Goal: Task Accomplishment & Management: Use online tool/utility

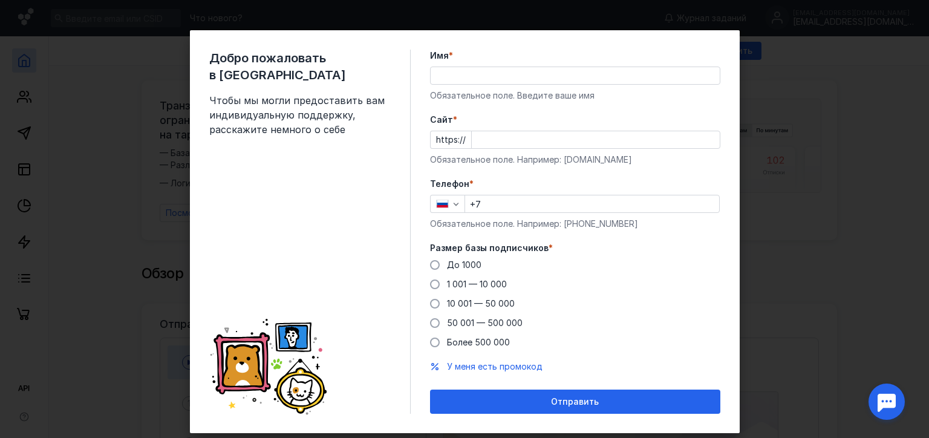
click at [567, 160] on div "Обязательное поле. Например: [DOMAIN_NAME]" at bounding box center [575, 160] width 290 height 12
copy form "Обязательное поле. Например: [DOMAIN_NAME]"
click at [567, 160] on div "Обязательное поле. Например: [DOMAIN_NAME]" at bounding box center [575, 160] width 290 height 12
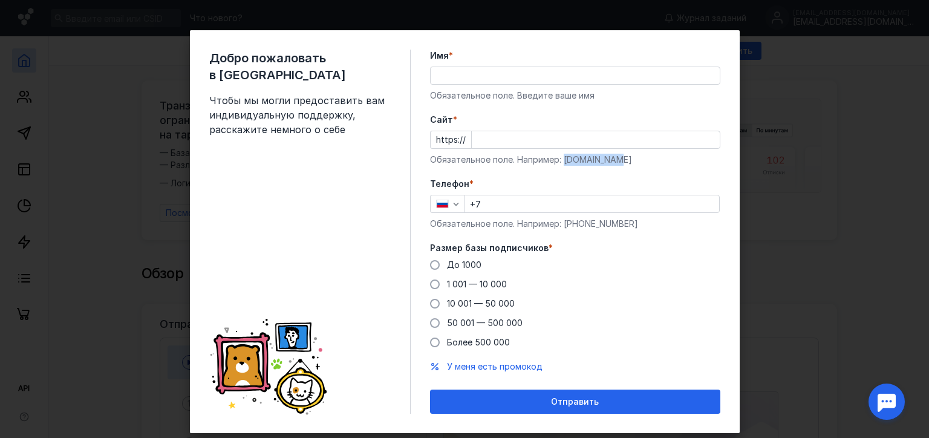
copy div "[DOMAIN_NAME]"
drag, startPoint x: 558, startPoint y: 160, endPoint x: 664, endPoint y: 159, distance: 106.5
click at [664, 159] on div "Обязательное поле. Например: [DOMAIN_NAME]" at bounding box center [575, 160] width 290 height 12
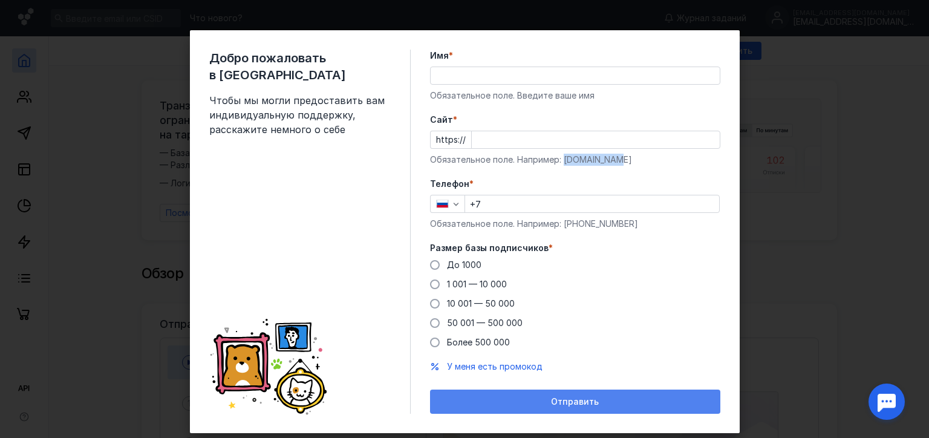
click at [537, 405] on div "Отправить" at bounding box center [575, 402] width 278 height 10
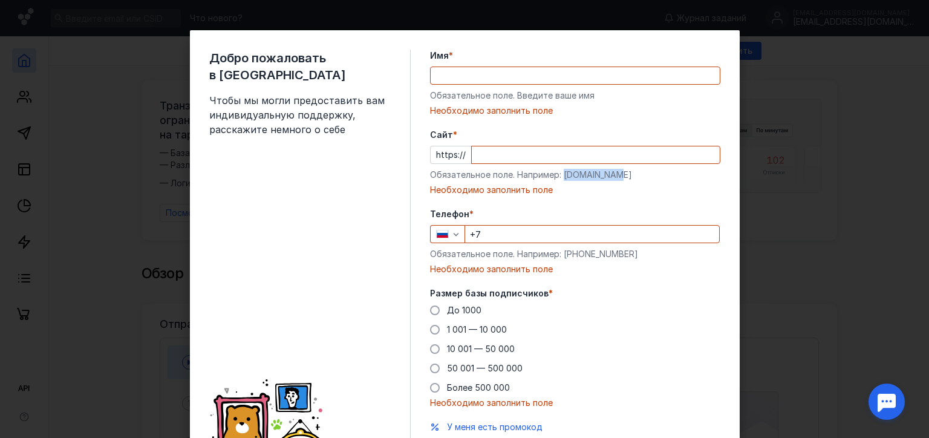
click at [767, 94] on div "Добро пожаловать в Sendsay Чтобы мы могли предоставить вам индивидуальную подде…" at bounding box center [464, 219] width 929 height 438
click at [544, 92] on div "Обязательное поле. Введите ваше имя" at bounding box center [575, 96] width 290 height 12
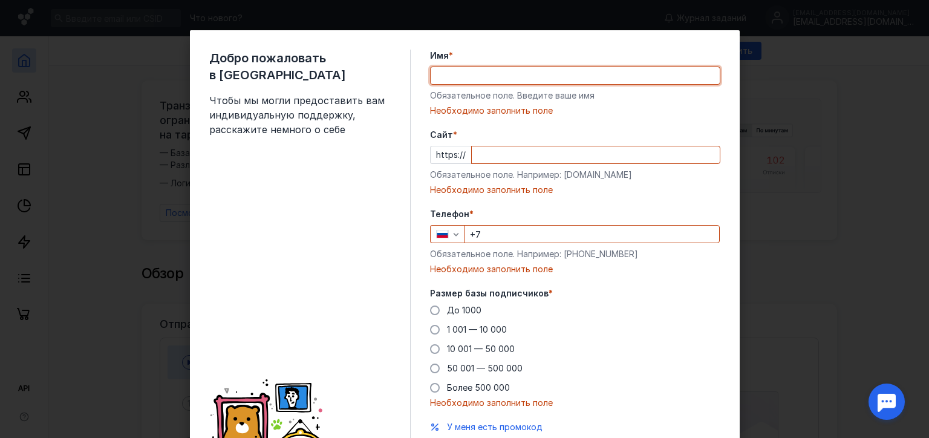
click at [540, 80] on input "Имя *" at bounding box center [575, 75] width 289 height 17
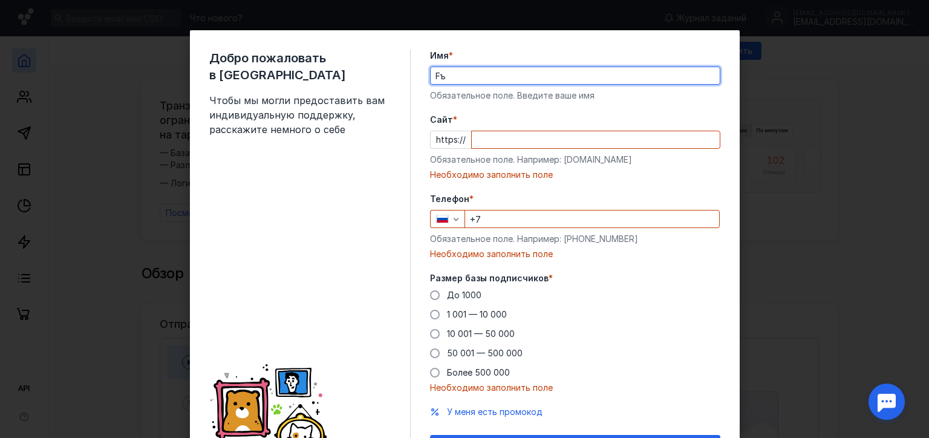
type input "F"
type input "Ф"
type input "a"
type input "[PERSON_NAME]"
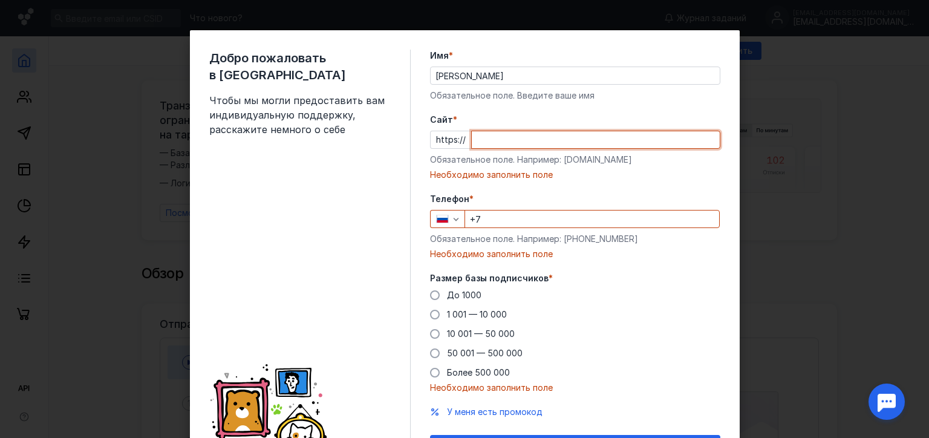
paste input "[DOMAIN_NAME]"
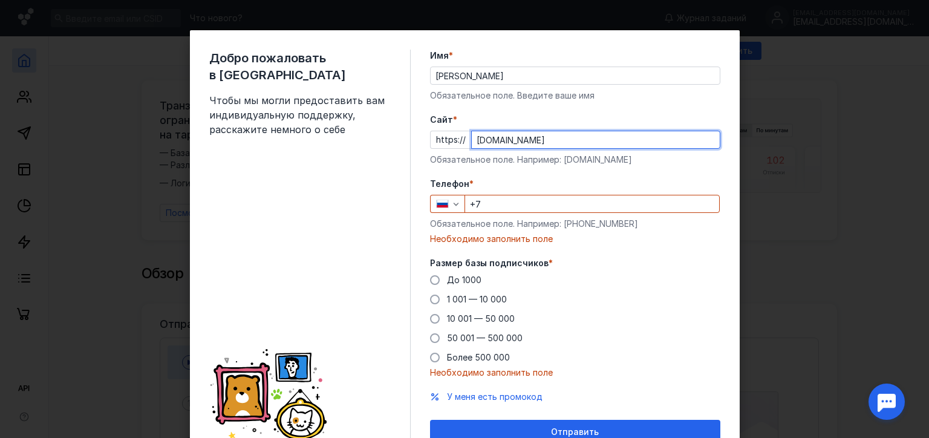
type input "[DOMAIN_NAME]"
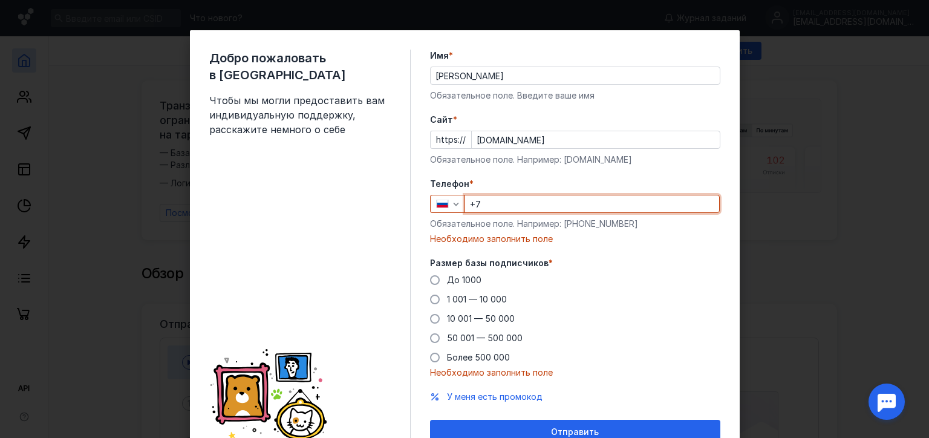
click at [509, 203] on input "+7" at bounding box center [592, 203] width 254 height 17
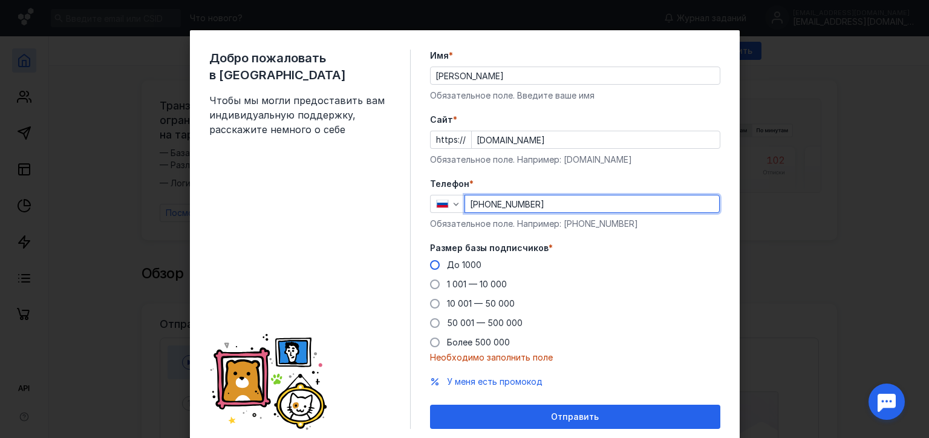
type input "[PHONE_NUMBER]"
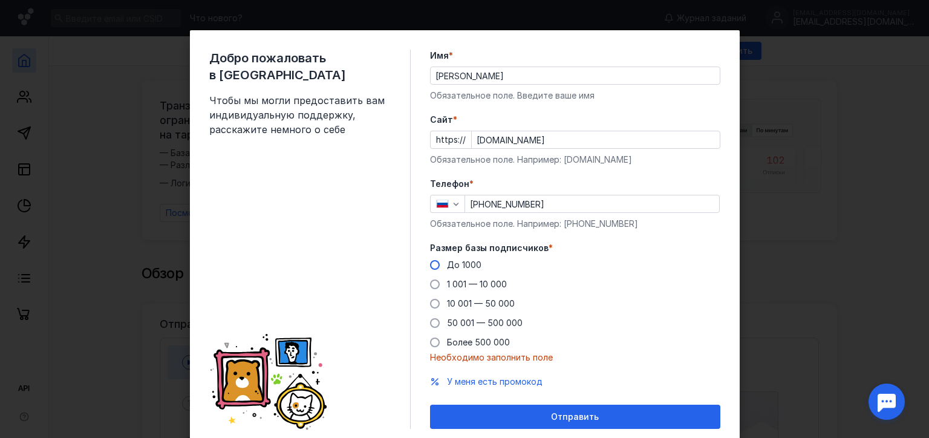
click at [430, 266] on span at bounding box center [435, 265] width 10 height 10
click at [0, 0] on input "До 1000" at bounding box center [0, 0] width 0 height 0
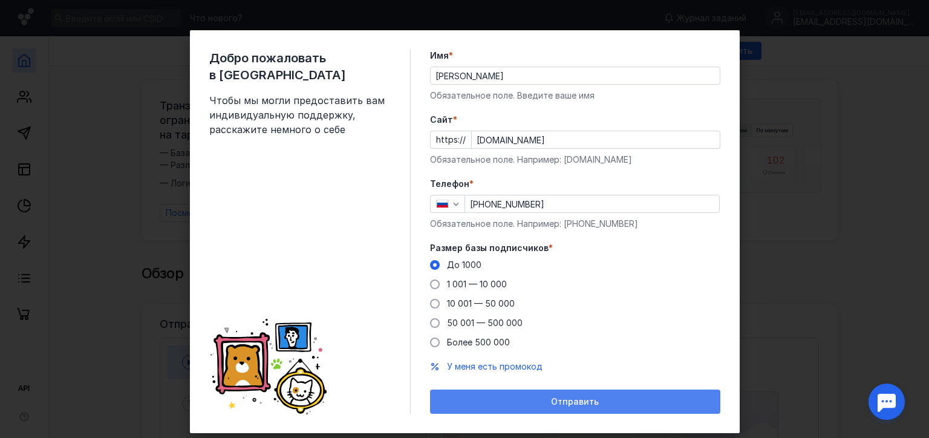
click at [496, 404] on div "Отправить" at bounding box center [575, 402] width 278 height 10
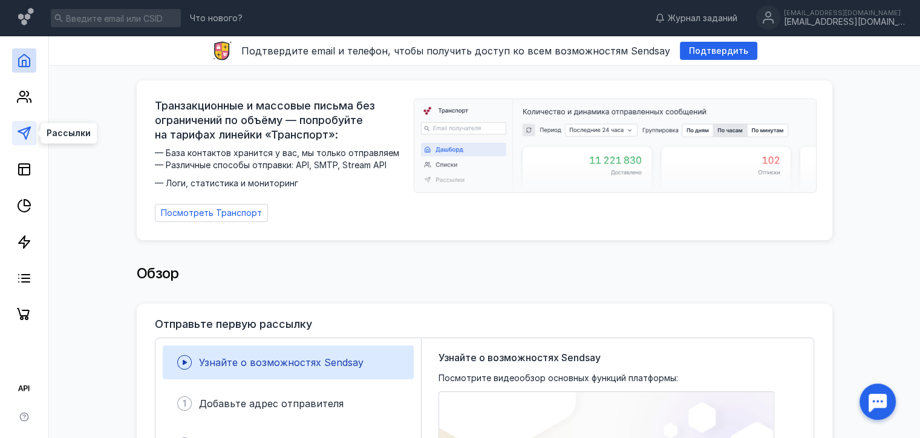
click at [25, 137] on polygon at bounding box center [24, 133] width 12 height 12
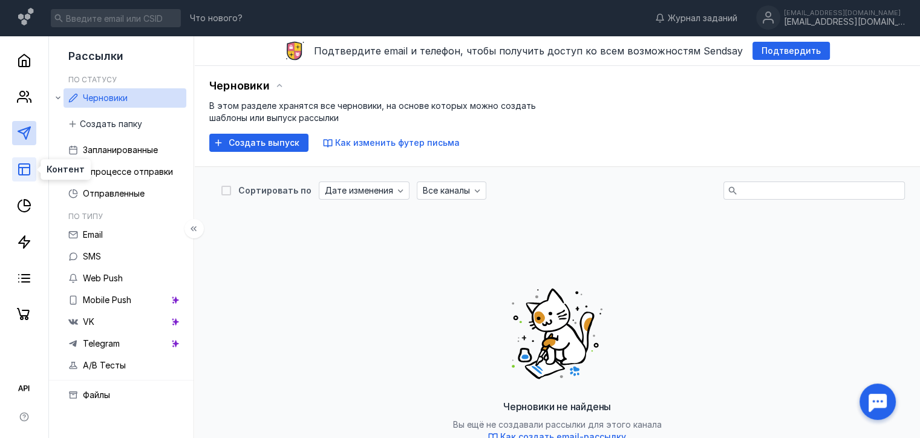
click at [29, 166] on rect at bounding box center [24, 169] width 11 height 11
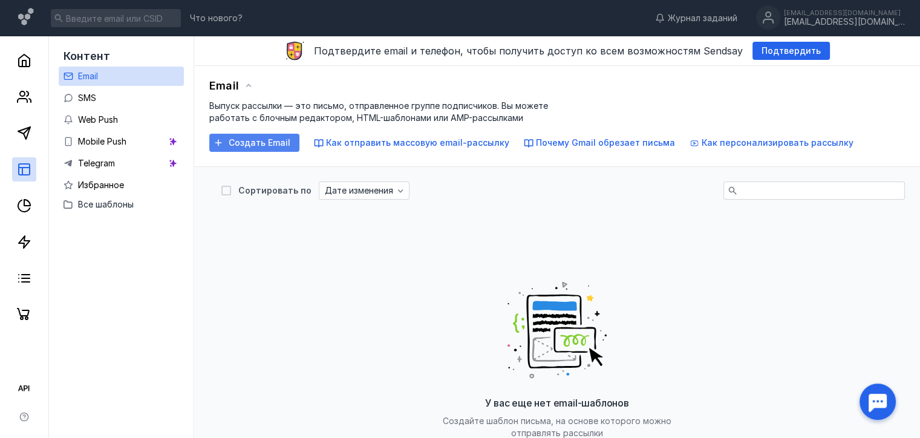
click at [264, 142] on span "Создать Email" at bounding box center [260, 143] width 62 height 10
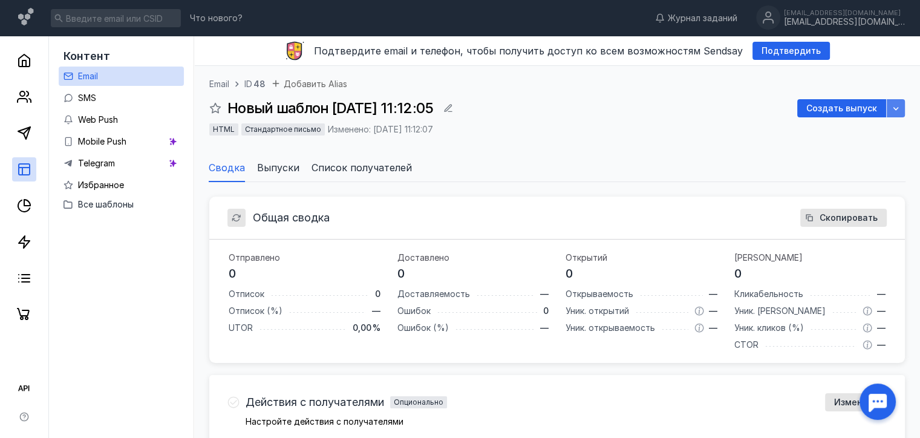
click at [901, 110] on div "button" at bounding box center [896, 108] width 12 height 12
click at [900, 110] on icon "button" at bounding box center [896, 108] width 10 height 10
click at [453, 106] on icon "button" at bounding box center [449, 108] width 8 height 8
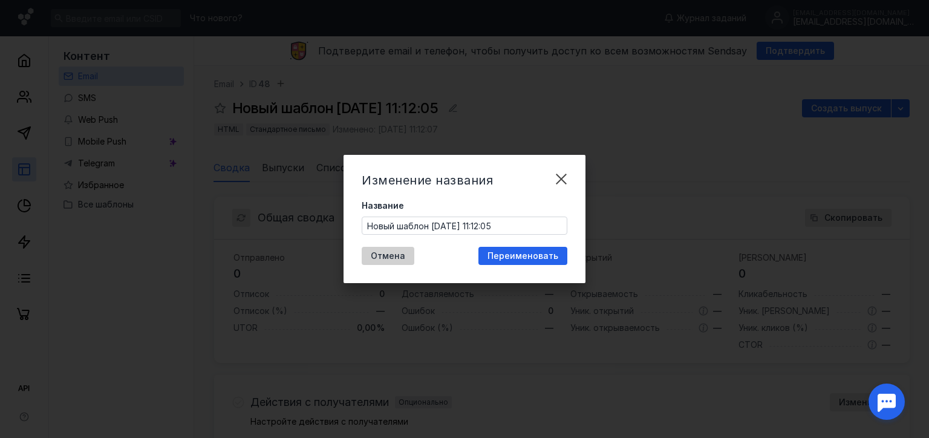
click at [376, 255] on span "Отмена" at bounding box center [388, 256] width 34 height 10
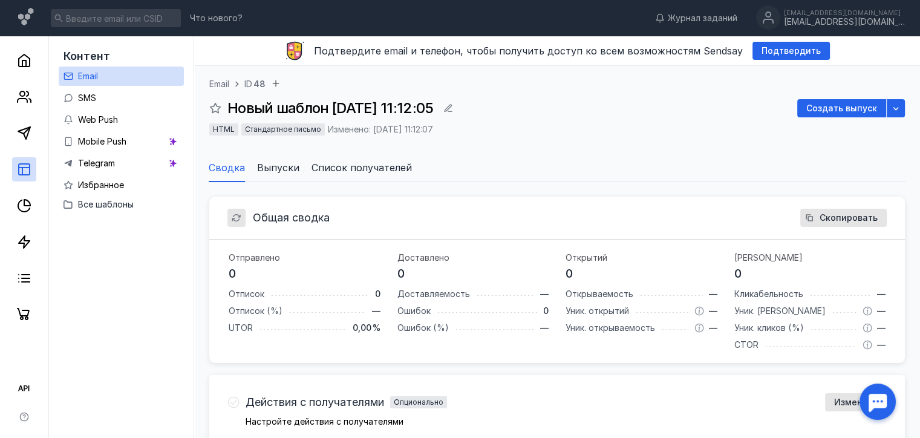
click at [257, 175] on li "Выпуски" at bounding box center [278, 167] width 42 height 29
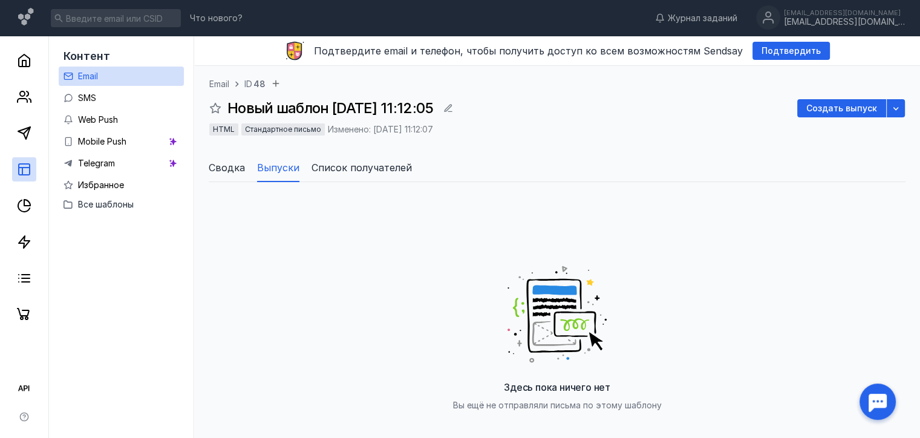
click at [304, 172] on ul "Сводка Выпуски Список получателей" at bounding box center [557, 167] width 697 height 29
drag, startPoint x: 305, startPoint y: 172, endPoint x: 322, endPoint y: 169, distance: 17.2
click at [318, 171] on ul "Сводка Выпуски Список получателей" at bounding box center [557, 167] width 697 height 29
click at [322, 169] on span "Список получателей" at bounding box center [362, 167] width 100 height 15
click at [212, 171] on span "Сводка" at bounding box center [227, 167] width 36 height 15
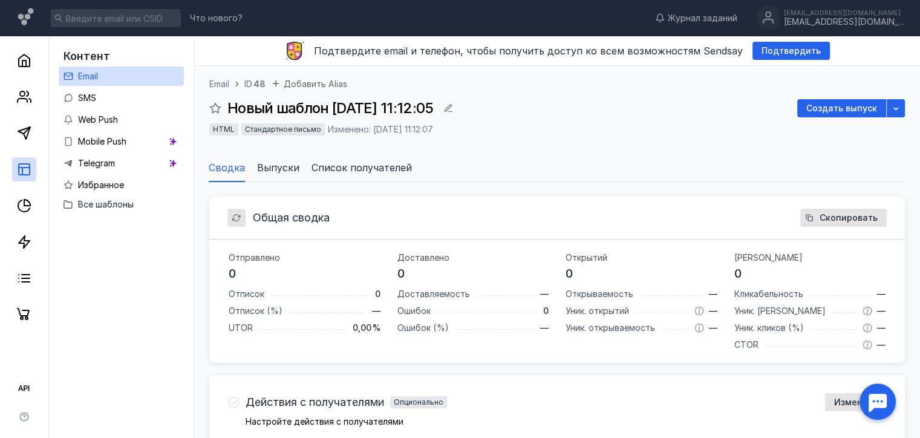
click at [253, 113] on span "Новый шаблон [DATE] 11:12:05" at bounding box center [330, 108] width 206 height 18
click at [217, 133] on div "HTML" at bounding box center [223, 129] width 29 height 12
drag, startPoint x: 228, startPoint y: 135, endPoint x: 244, endPoint y: 136, distance: 16.3
click at [230, 135] on div "HTML" at bounding box center [223, 129] width 29 height 12
click at [281, 134] on div "Стандартное письмо" at bounding box center [282, 129] width 83 height 12
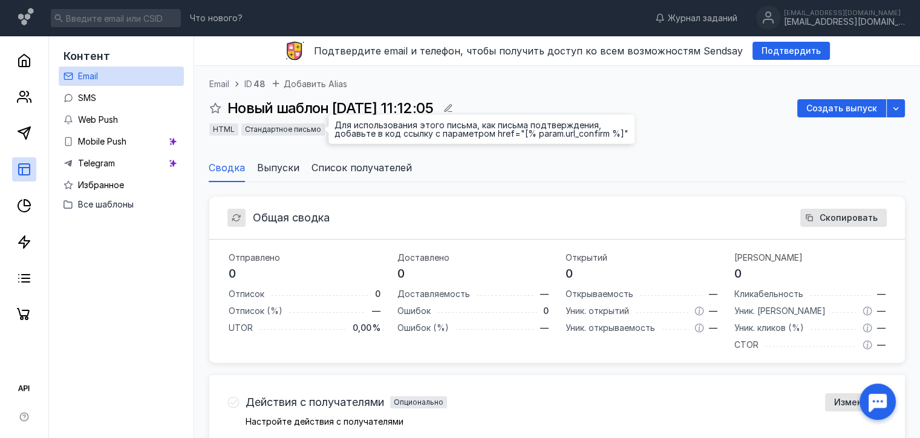
click at [278, 134] on div "Стандартное письмо" at bounding box center [282, 129] width 83 height 12
click at [215, 129] on span "HTML" at bounding box center [224, 129] width 22 height 9
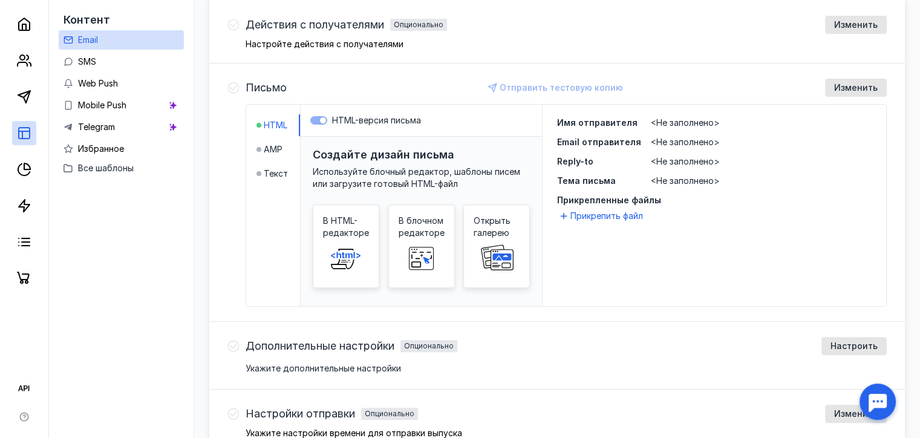
scroll to position [330, 0]
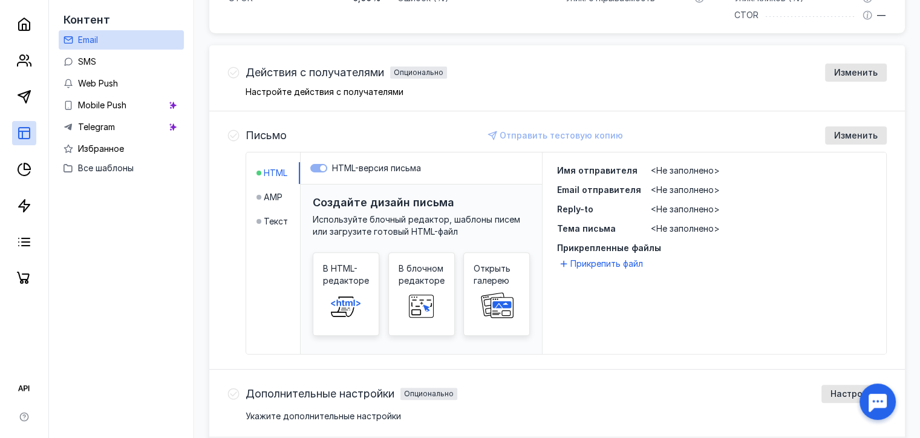
click at [836, 133] on span "Изменить" at bounding box center [856, 136] width 44 height 10
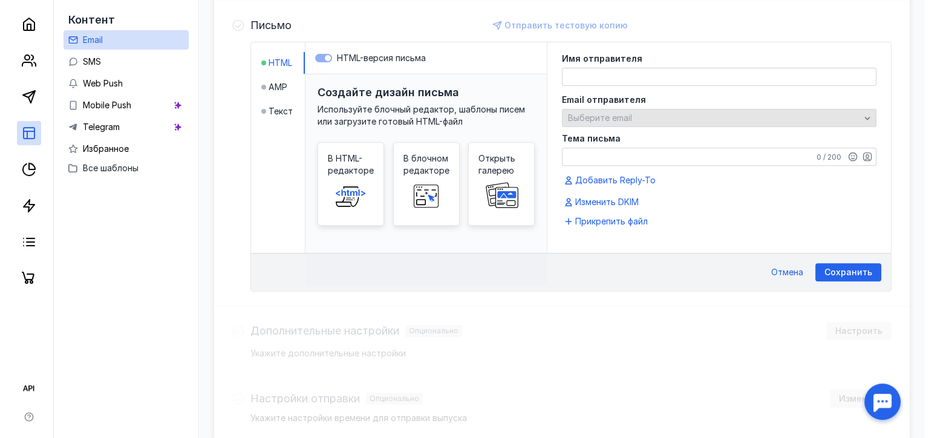
scroll to position [440, 0]
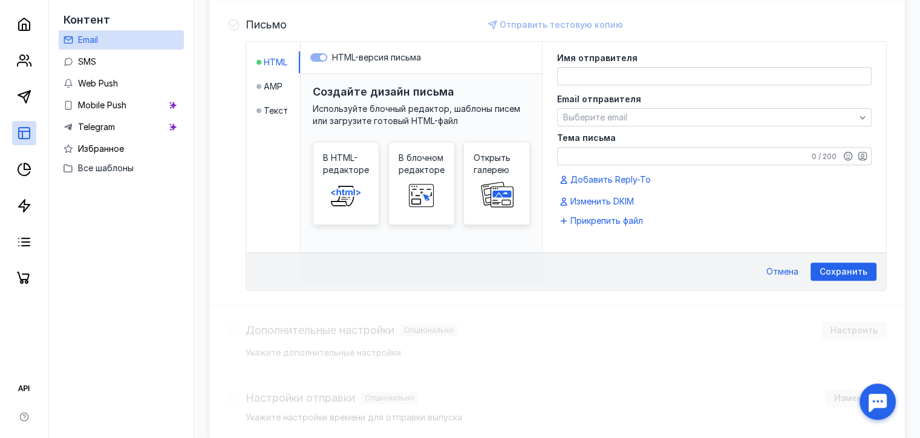
click at [348, 94] on h3 "Создайте дизайн письма" at bounding box center [384, 91] width 142 height 13
click at [347, 116] on span "Используйте блочный редактор, шаблоны писем или загрузите готовый HTML-файл" at bounding box center [417, 114] width 208 height 22
click at [420, 155] on span "В блочном редакторе" at bounding box center [422, 164] width 46 height 24
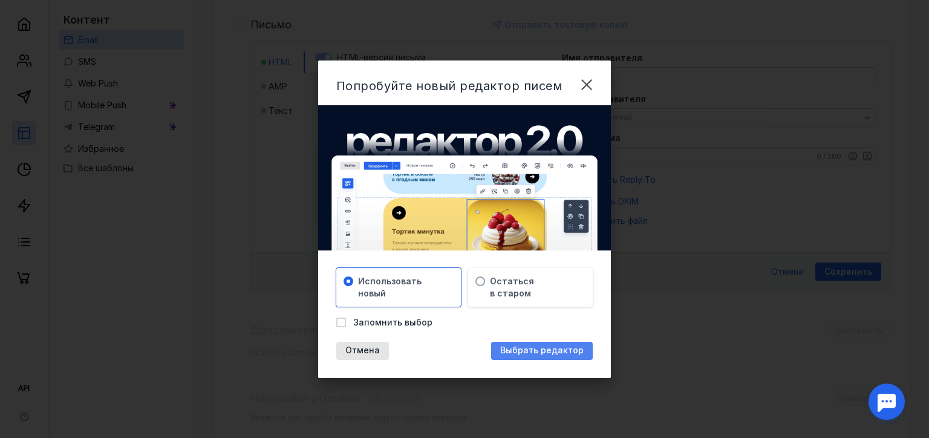
click at [523, 348] on span "Выбрать редактор" at bounding box center [541, 350] width 83 height 10
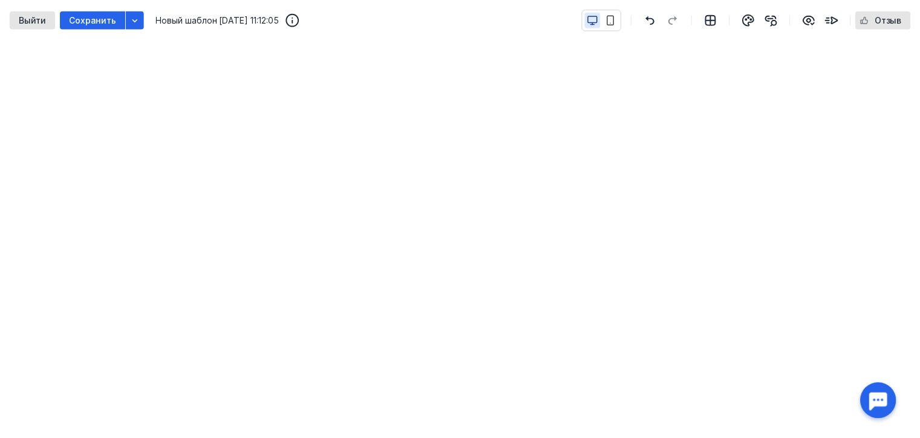
scroll to position [440, 0]
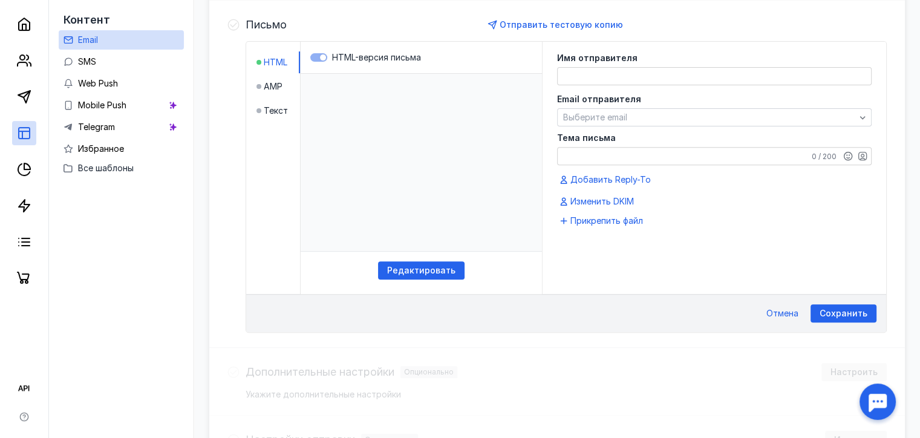
click at [286, 87] on li "AMP" at bounding box center [279, 87] width 44 height 22
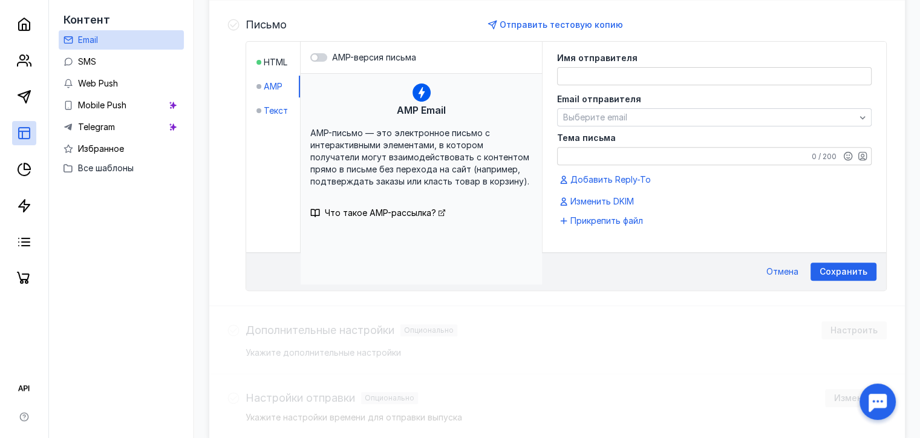
click at [278, 111] on span "Текст" at bounding box center [276, 111] width 24 height 12
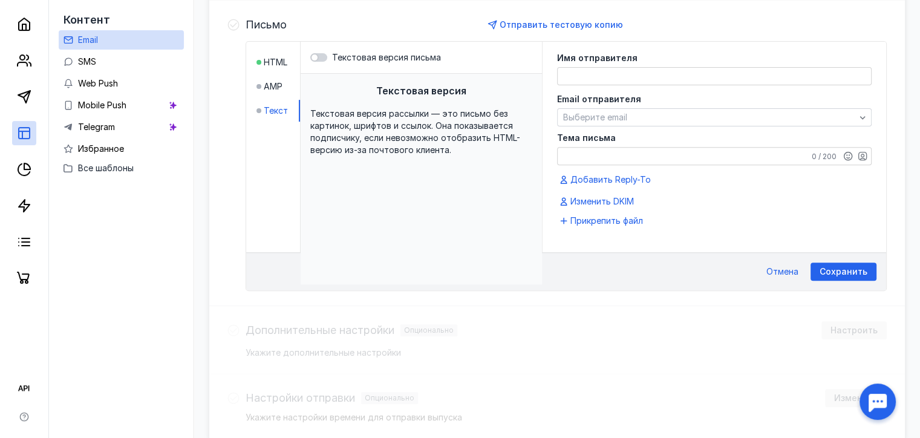
click at [397, 117] on span "Текстовая версия рассылки — это письмо без картинок, шрифтов и ссылок. Она пока…" at bounding box center [415, 131] width 210 height 47
click at [319, 57] on div at bounding box center [318, 57] width 17 height 8
click at [310, 57] on input "Текстовая версия письма" at bounding box center [310, 57] width 0 height 0
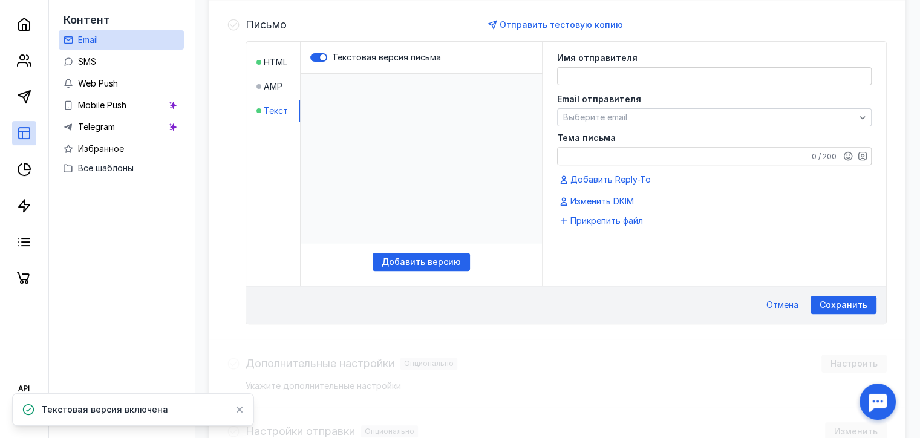
click at [348, 104] on p "​" at bounding box center [421, 158] width 241 height 169
click at [344, 81] on p "​" at bounding box center [421, 158] width 241 height 169
click at [371, 103] on p "​" at bounding box center [421, 158] width 241 height 169
click at [400, 257] on span "Добавить версию" at bounding box center [421, 262] width 79 height 10
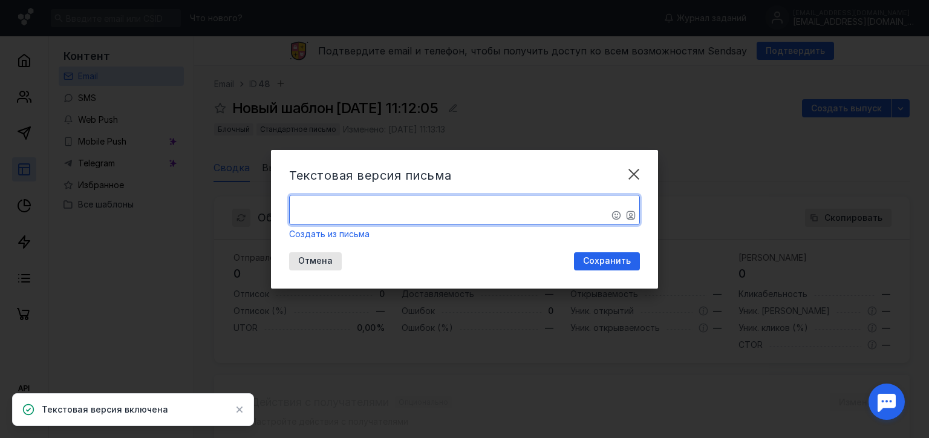
click at [383, 208] on textarea "​" at bounding box center [465, 209] width 350 height 29
type textarea "​"
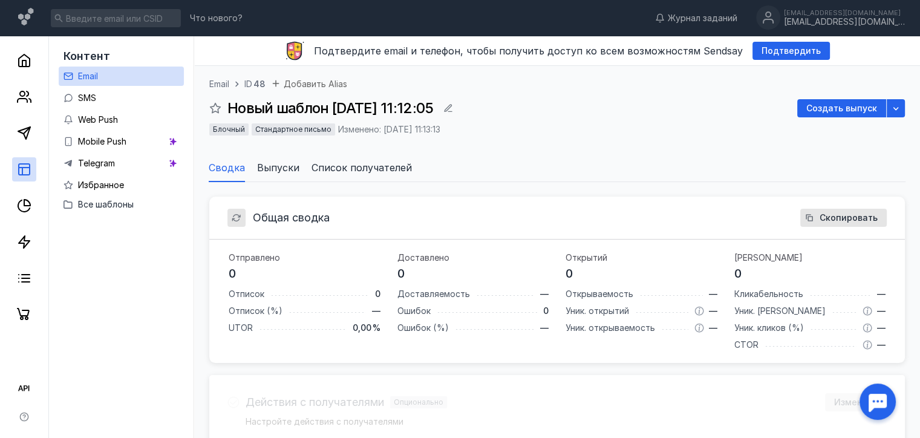
click at [402, 107] on span "Новый шаблон [DATE] 11:12:05" at bounding box center [330, 108] width 206 height 18
click at [276, 174] on li "Выпуски" at bounding box center [278, 167] width 42 height 29
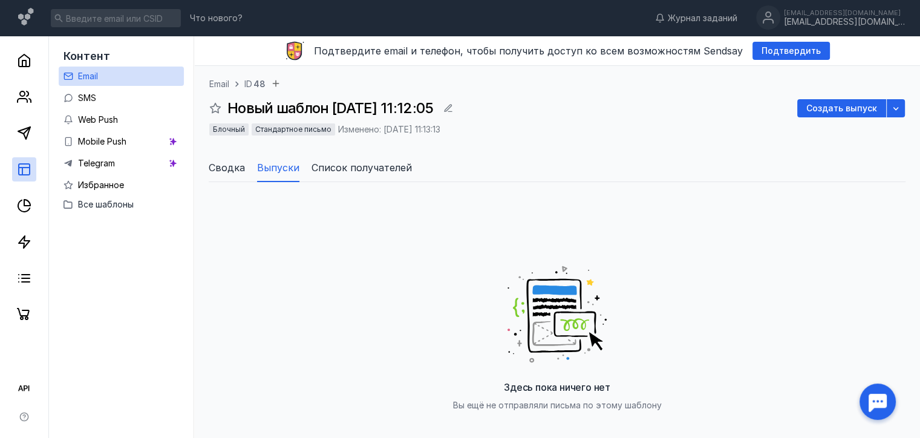
click at [237, 170] on span "Сводка" at bounding box center [227, 167] width 36 height 15
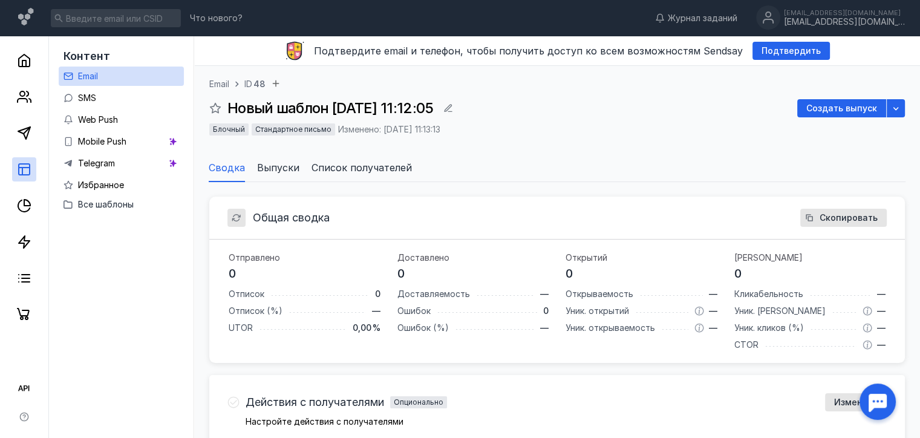
click at [364, 168] on span "Список получателей" at bounding box center [362, 167] width 100 height 15
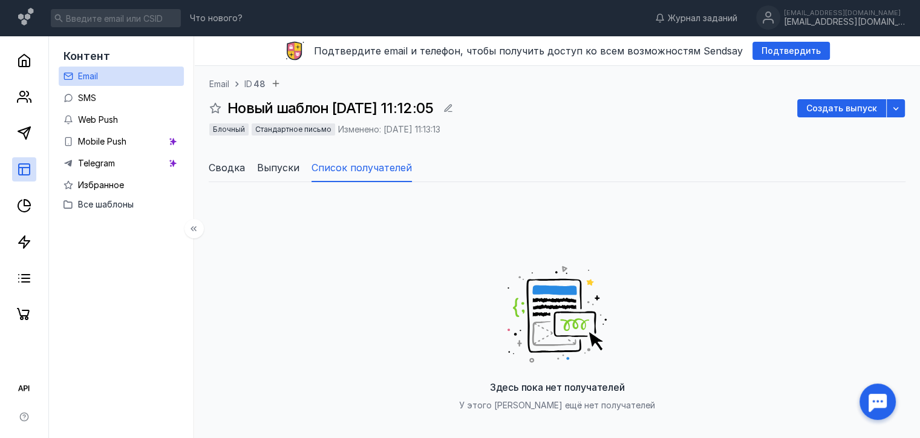
click at [225, 176] on li "Сводка" at bounding box center [227, 167] width 36 height 29
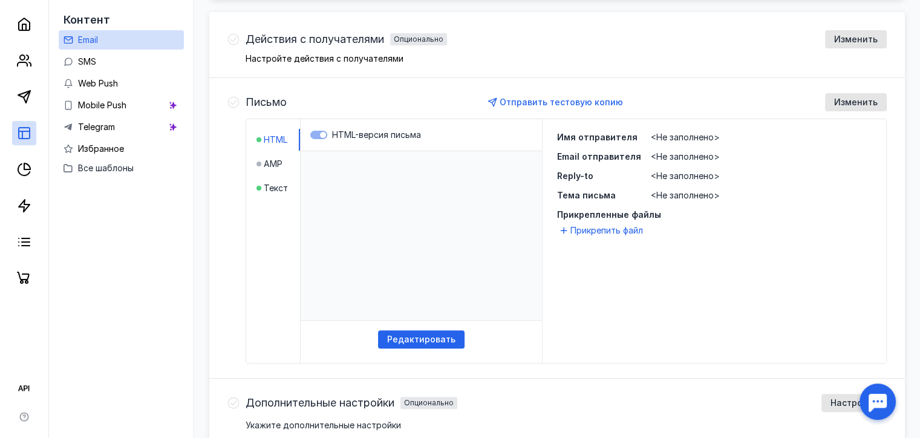
scroll to position [493, 0]
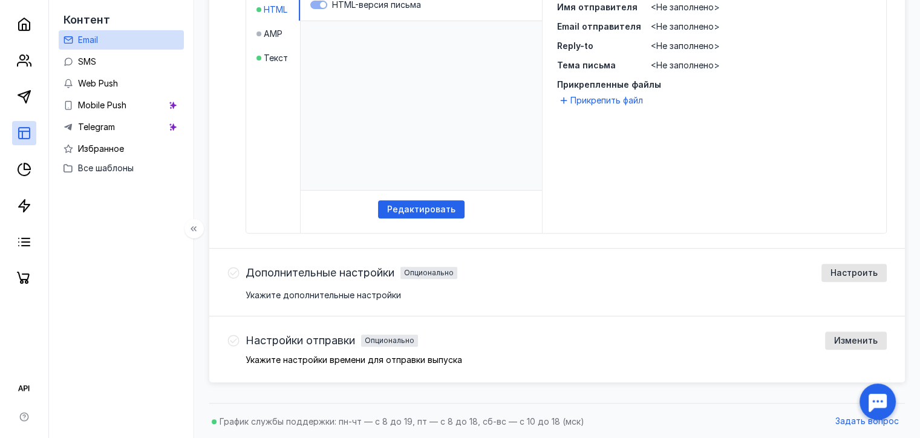
click at [96, 41] on span "Email" at bounding box center [88, 39] width 20 height 10
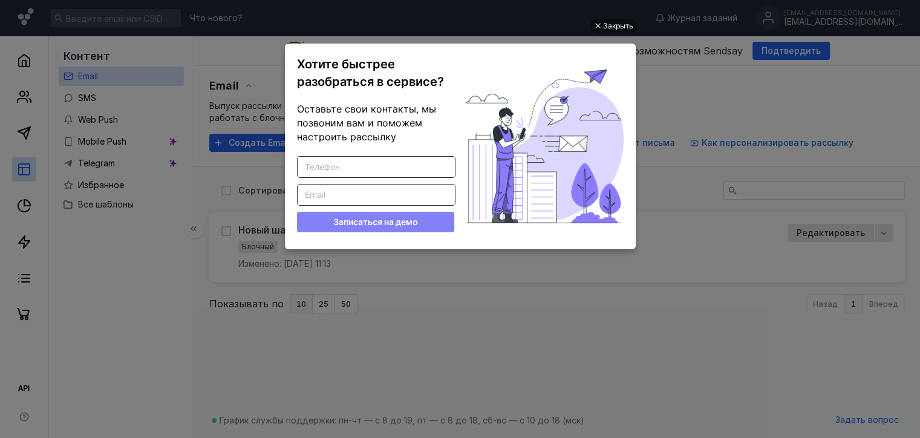
click at [665, 60] on ul "Закрыть Хотите быстрее разобраться в сервисе? Оставьте свои контакты, мы позвон…" at bounding box center [460, 220] width 920 height 438
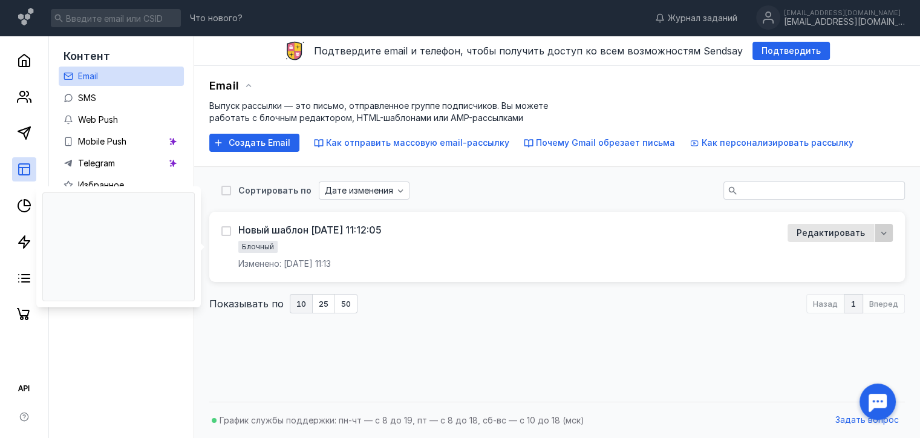
click at [882, 232] on icon "button" at bounding box center [883, 233] width 5 height 3
click at [356, 230] on div "Новый шаблон [DATE] 11:12:05" at bounding box center [309, 230] width 143 height 12
click at [368, 218] on div "Новый шаблон [DATE] 11:12:05 Блочный Изменено: [DATE] 11:13 Редактировать" at bounding box center [557, 247] width 696 height 70
click at [367, 227] on div "Новый шаблон [DATE] 11:12:05" at bounding box center [309, 230] width 143 height 12
